Goal: Check status: Check status

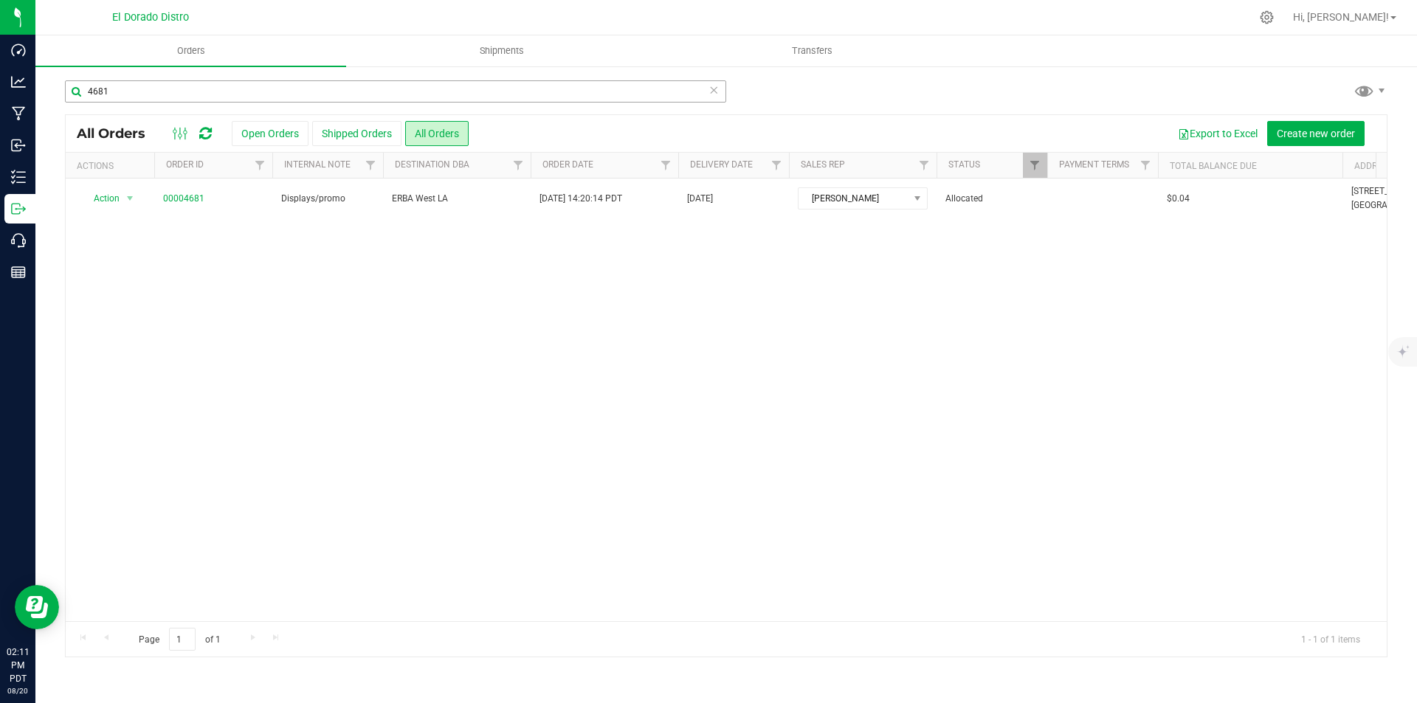
click at [251, 81] on input "4681" at bounding box center [395, 91] width 661 height 22
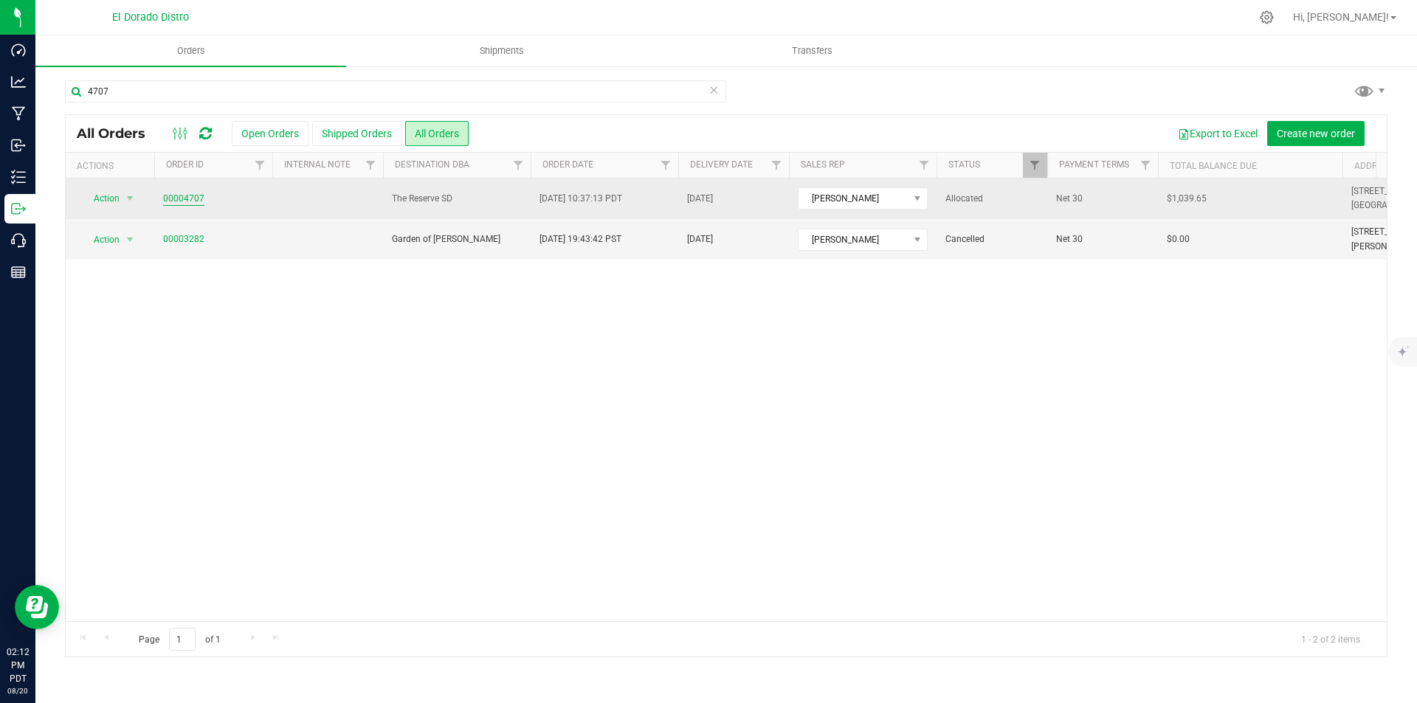
type input "4707"
click at [184, 201] on link "00004707" at bounding box center [183, 199] width 41 height 14
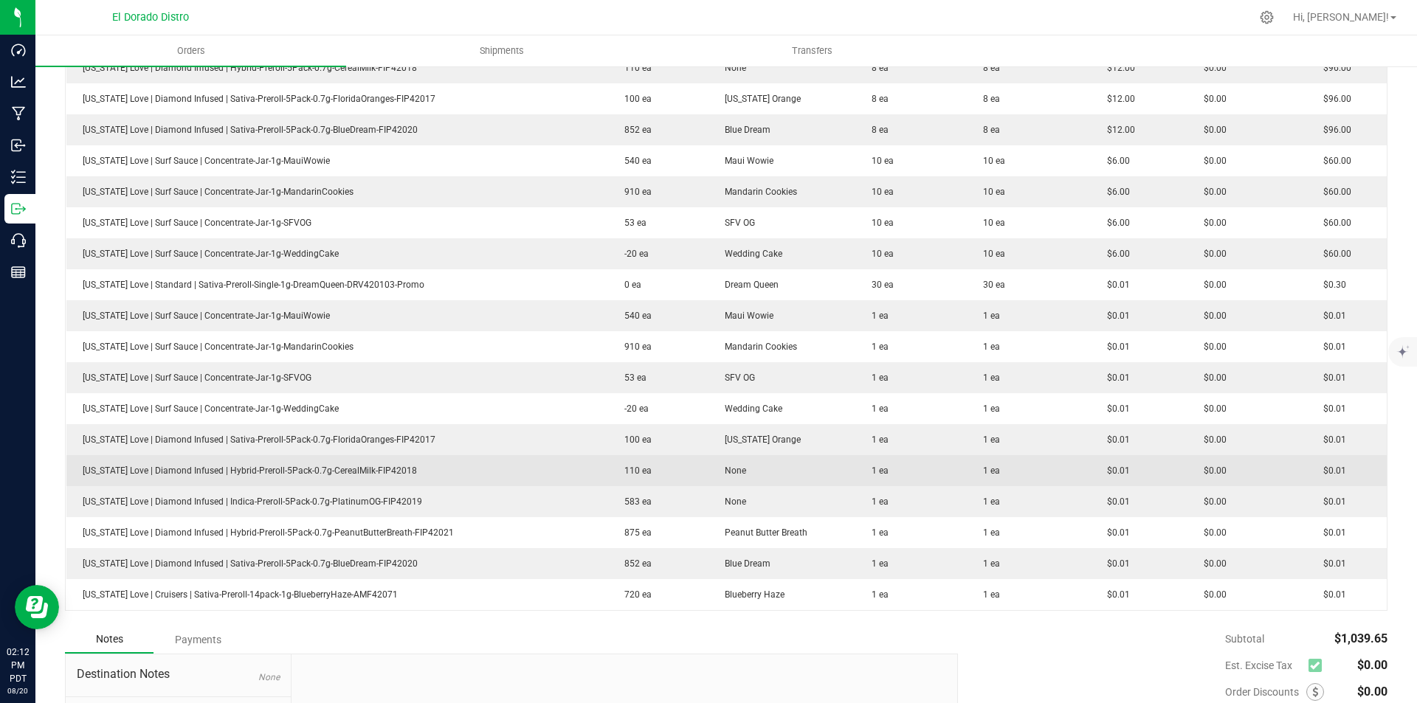
scroll to position [738, 0]
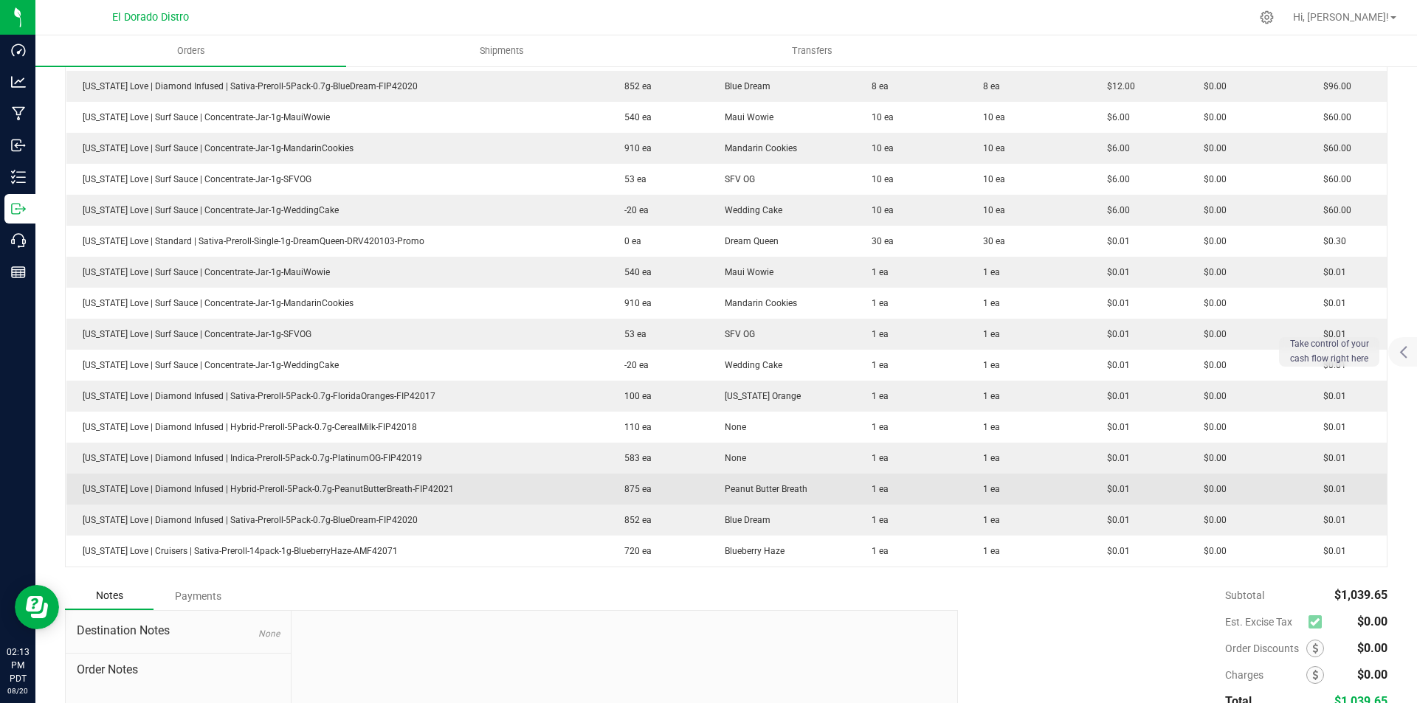
click at [1104, 478] on td "$0.01" at bounding box center [1138, 489] width 97 height 31
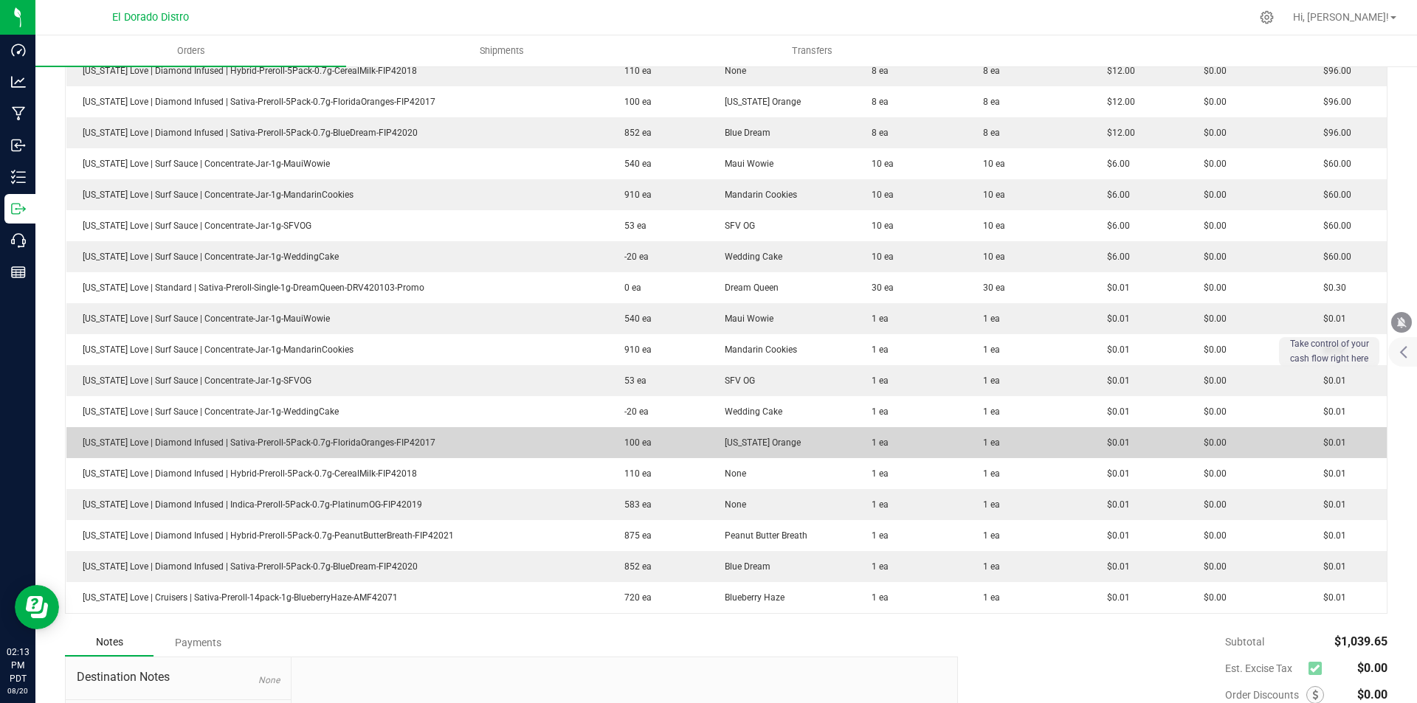
scroll to position [637, 0]
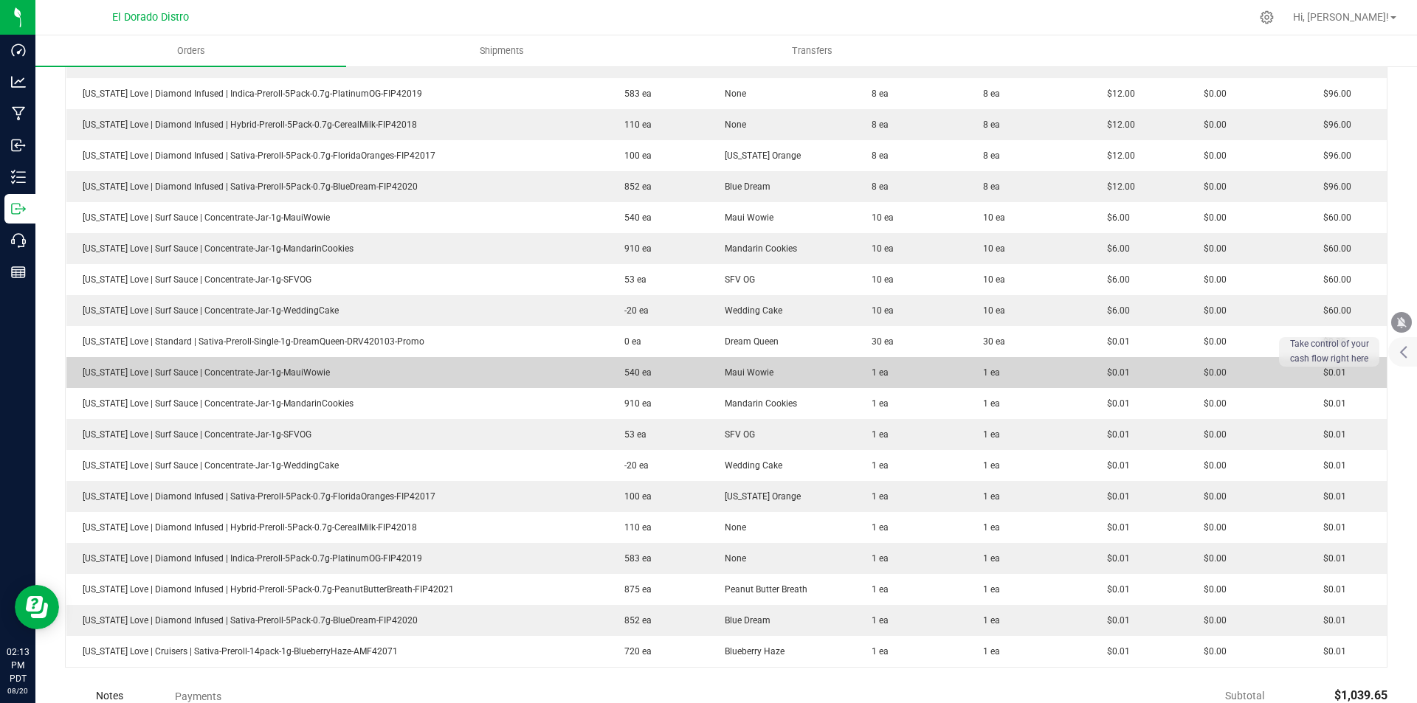
click at [1213, 362] on td "$0.00" at bounding box center [1246, 372] width 119 height 31
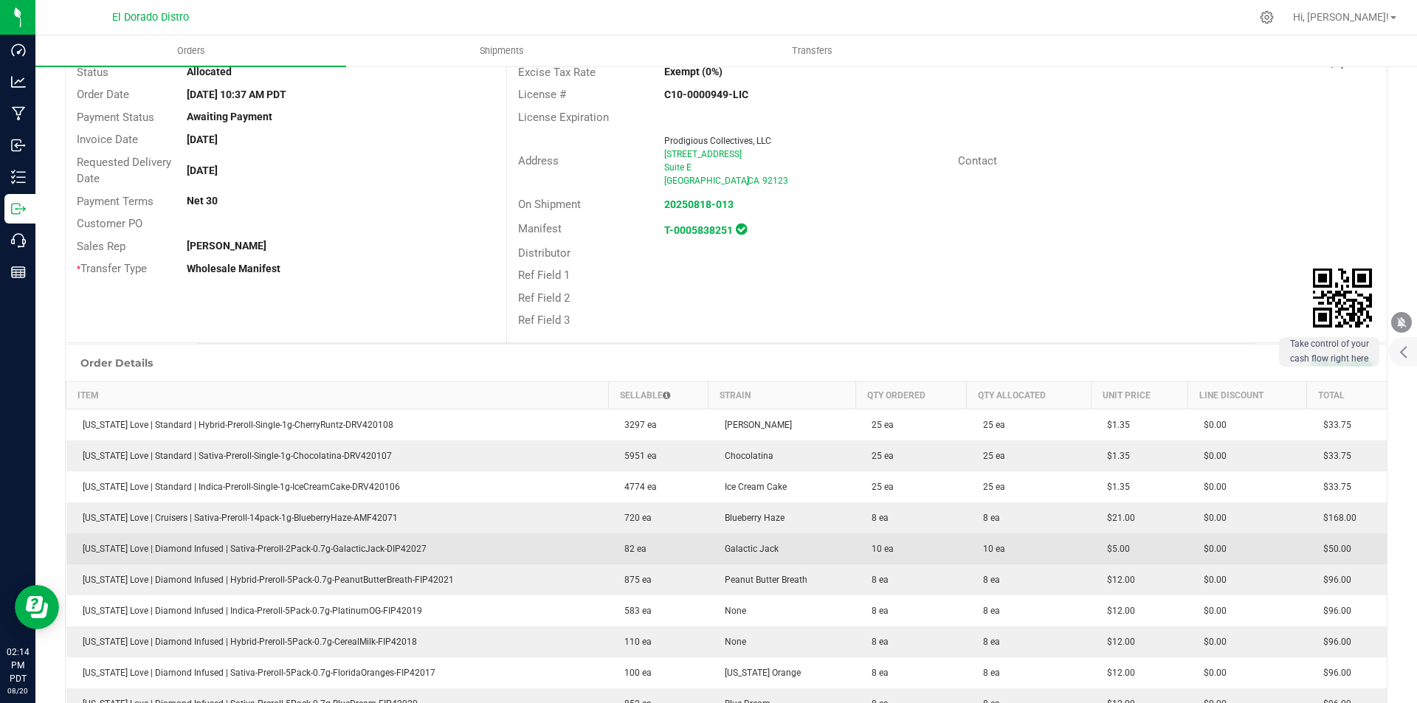
scroll to position [0, 0]
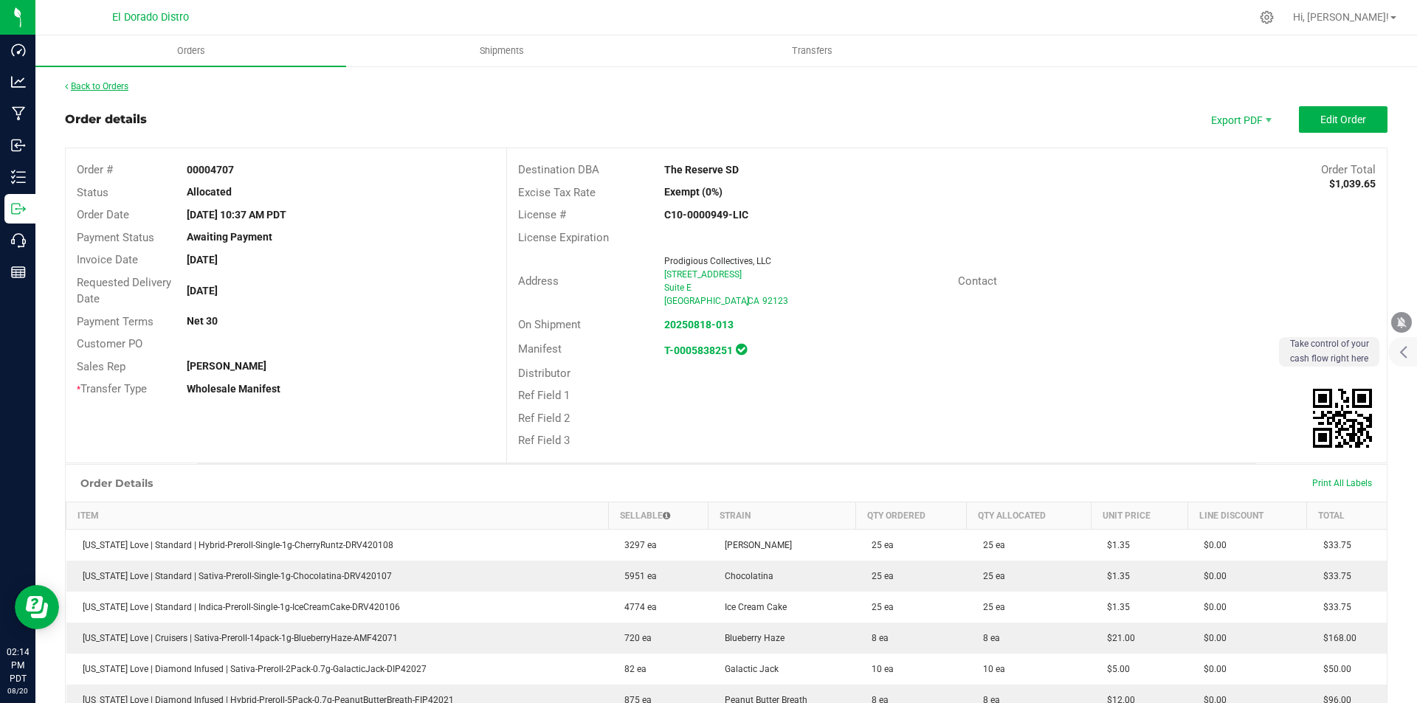
click at [107, 87] on link "Back to Orders" at bounding box center [96, 86] width 63 height 10
